Goal: Check status

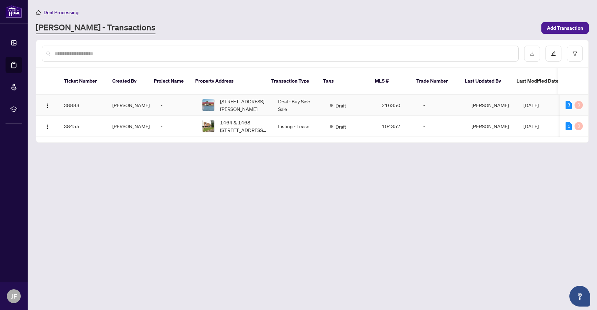
click at [142, 101] on td "[PERSON_NAME]" at bounding box center [131, 105] width 48 height 21
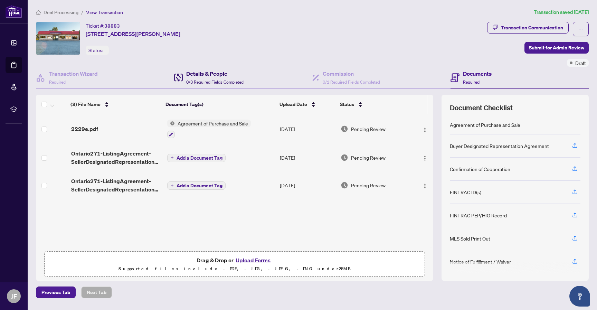
click at [233, 75] on h4 "Details & People" at bounding box center [214, 73] width 57 height 8
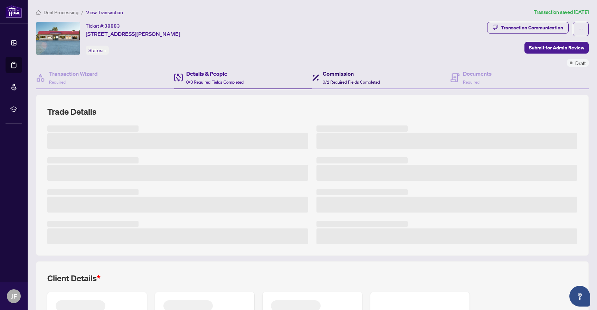
click at [343, 77] on h4 "Commission" at bounding box center [351, 73] width 57 height 8
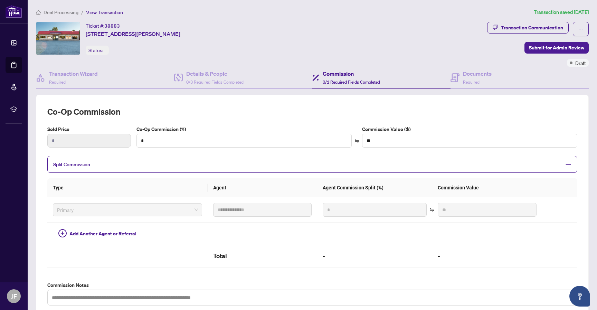
scroll to position [22, 0]
